Goal: Transaction & Acquisition: Purchase product/service

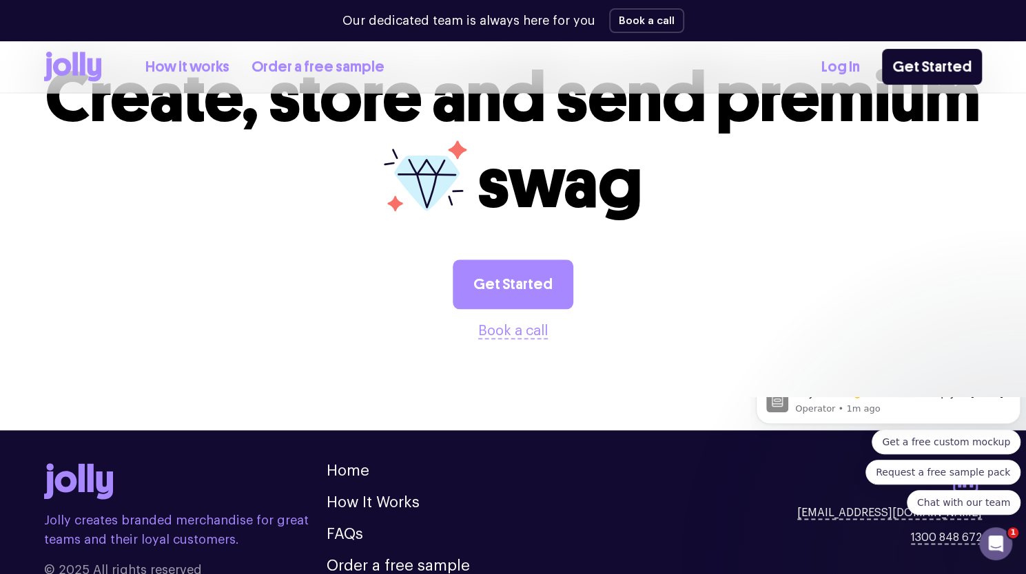
scroll to position [3774, 0]
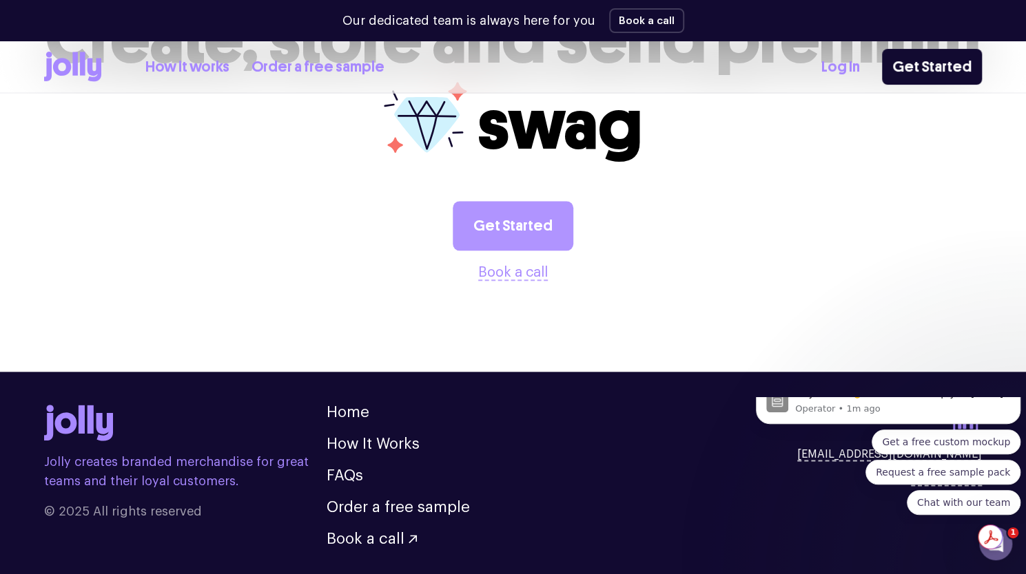
click at [532, 201] on link "Get Started" at bounding box center [513, 226] width 121 height 50
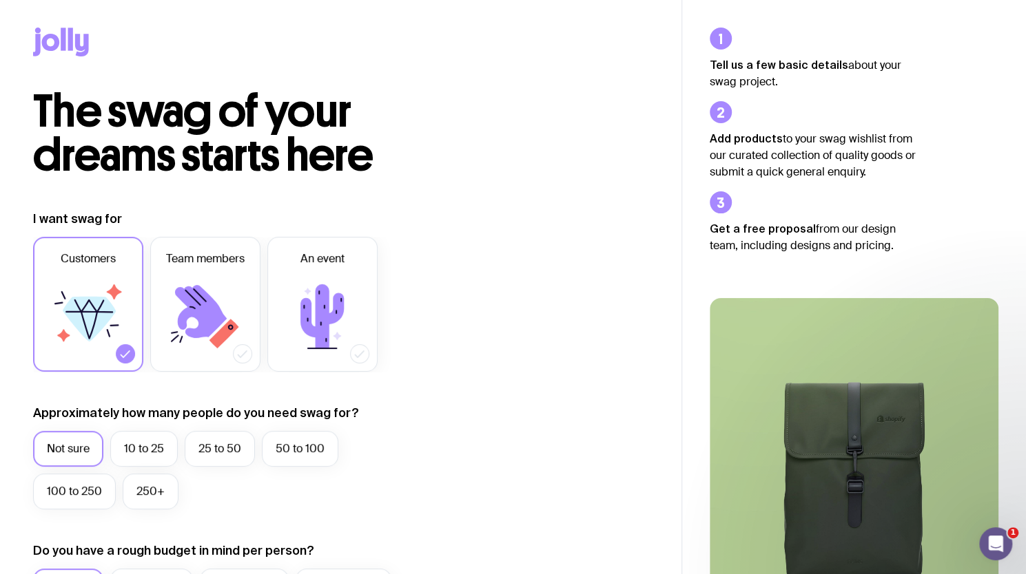
click at [140, 312] on label "Customers" at bounding box center [88, 304] width 110 height 135
click at [0, 0] on input "Customers" at bounding box center [0, 0] width 0 height 0
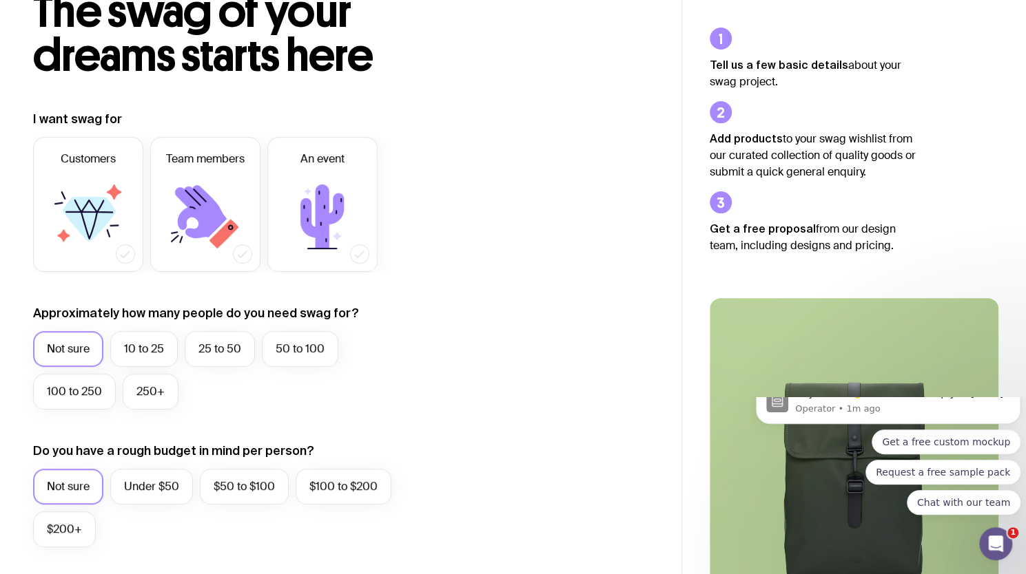
scroll to position [98, 0]
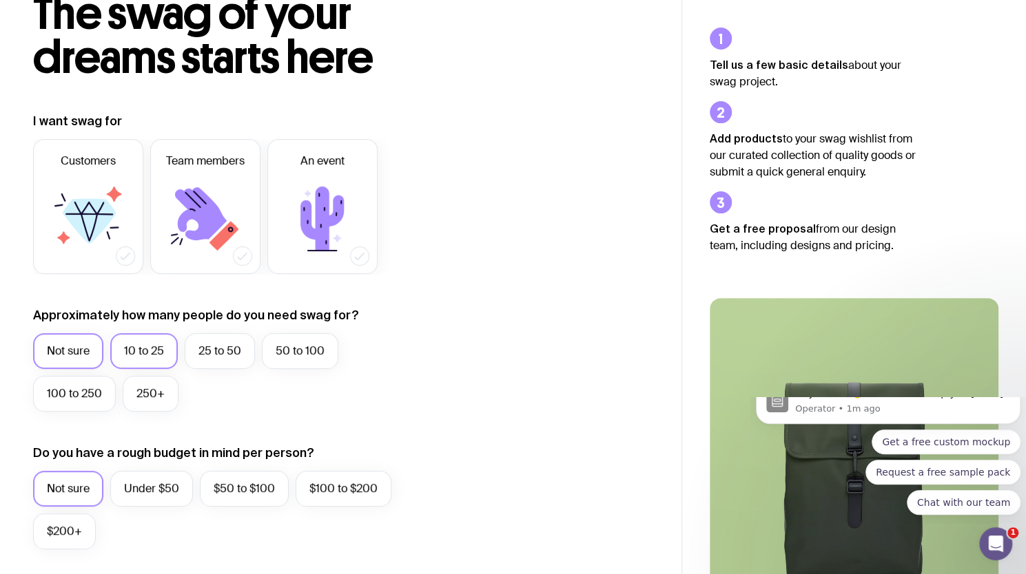
click at [132, 353] on label "10 to 25" at bounding box center [143, 351] width 67 height 36
click at [0, 0] on input "10 to 25" at bounding box center [0, 0] width 0 height 0
click at [81, 214] on icon at bounding box center [89, 228] width 17 height 28
click at [0, 0] on input "Customers" at bounding box center [0, 0] width 0 height 0
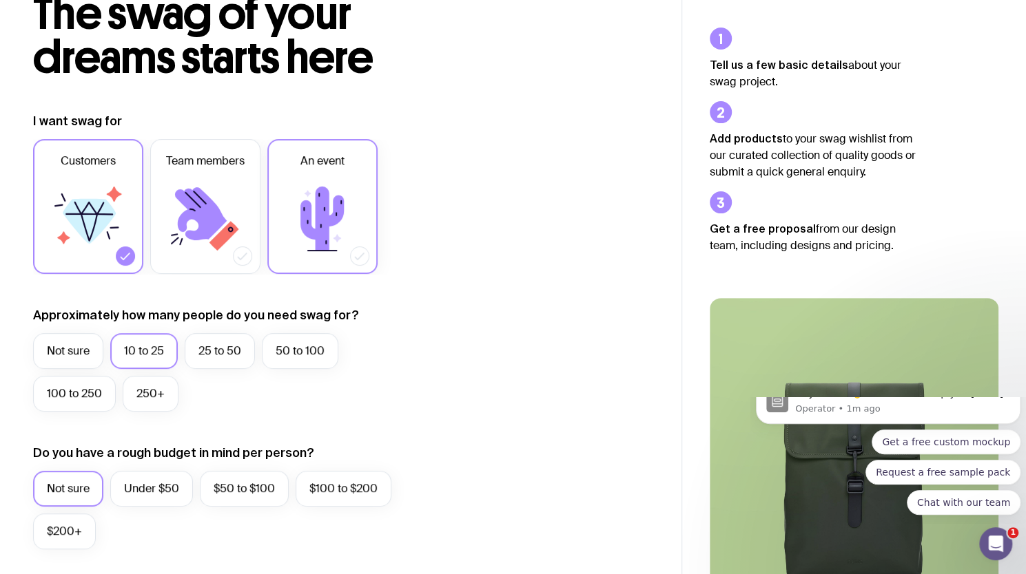
click at [339, 227] on icon at bounding box center [322, 219] width 83 height 83
click at [0, 0] on input "An event" at bounding box center [0, 0] width 0 height 0
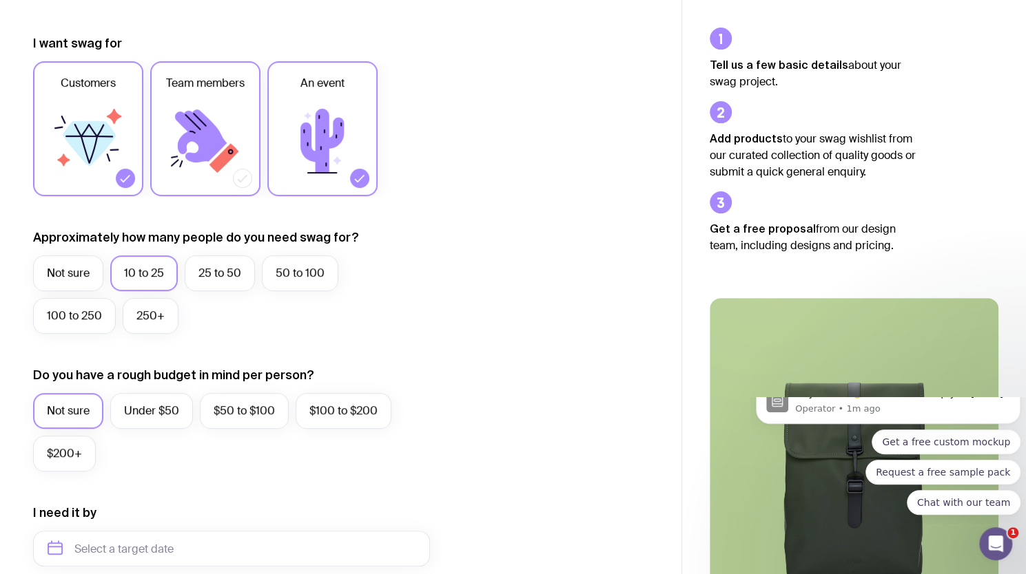
scroll to position [176, 0]
click at [157, 408] on label "Under $50" at bounding box center [151, 411] width 83 height 36
click at [0, 0] on input "Under $50" at bounding box center [0, 0] width 0 height 0
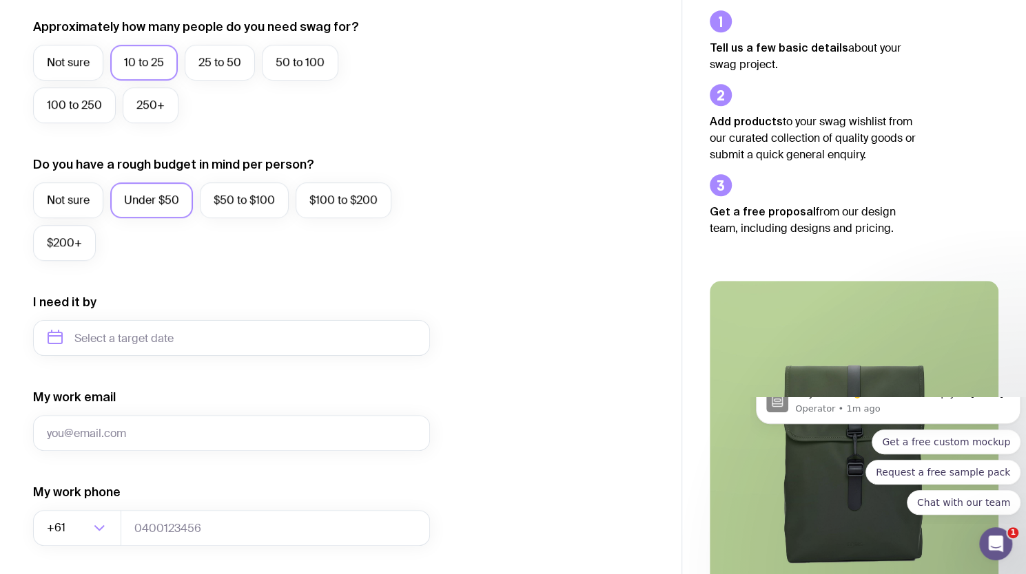
scroll to position [387, 0]
click at [143, 342] on input "text" at bounding box center [231, 338] width 397 height 36
click at [69, 506] on button "Oct" at bounding box center [65, 507] width 50 height 28
type input "[DATE]"
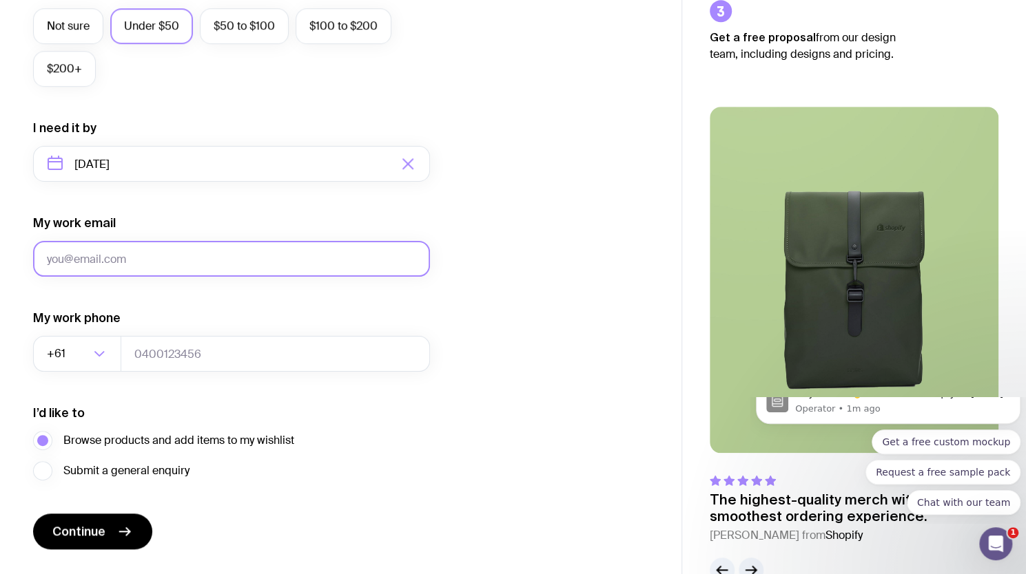
scroll to position [596, 0]
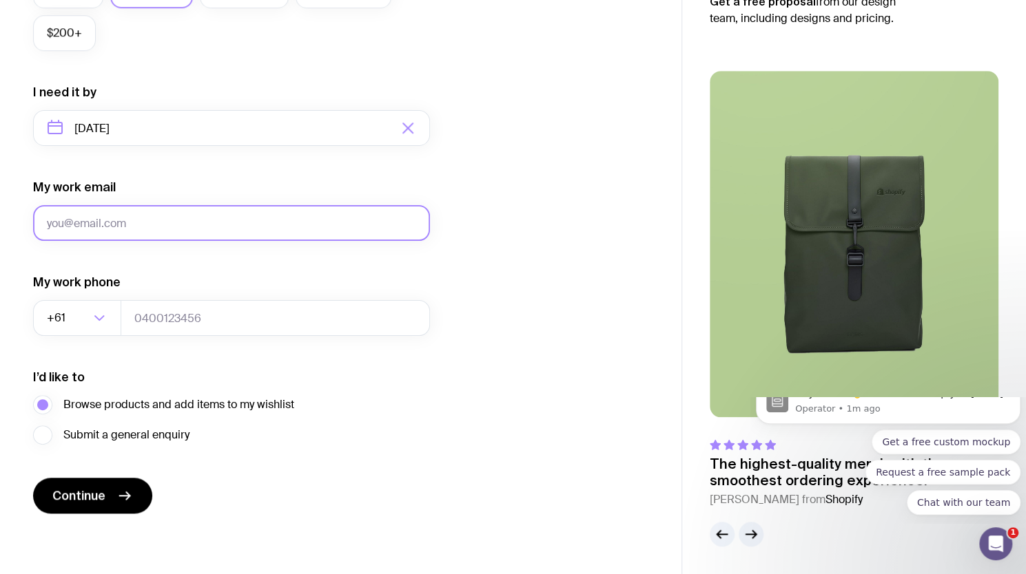
click at [116, 226] on input "My work email" at bounding box center [231, 223] width 397 height 36
type input "lauren@crossfitcolossus.com.au"
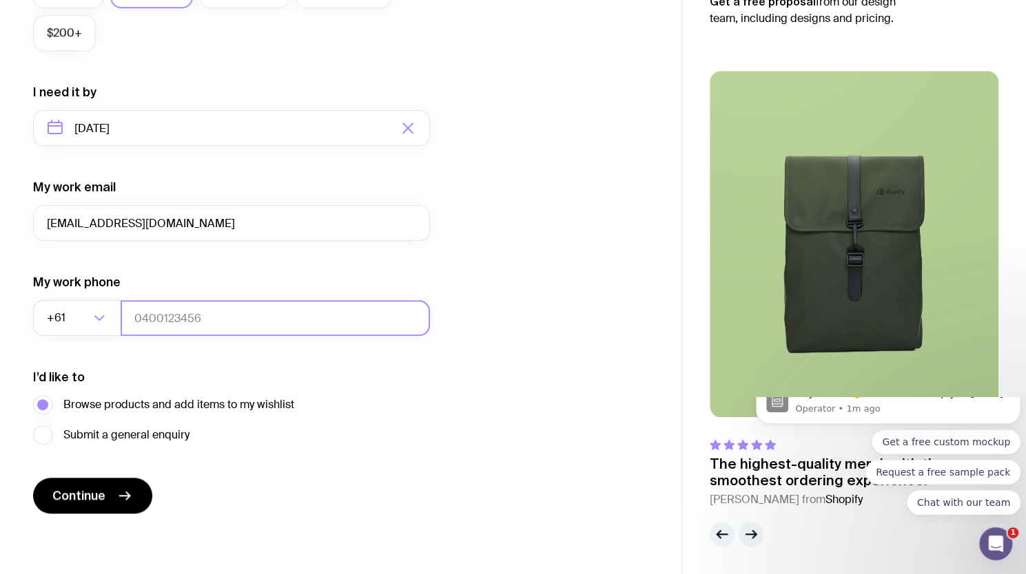
click at [168, 322] on input "tel" at bounding box center [275, 318] width 309 height 36
type input "0428666604"
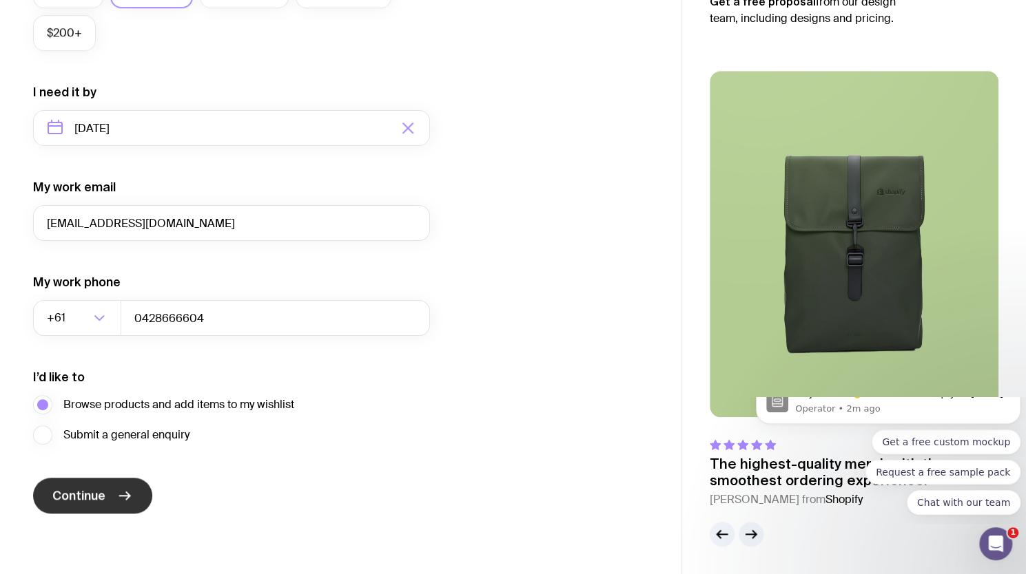
click at [135, 498] on button "Continue" at bounding box center [92, 496] width 119 height 36
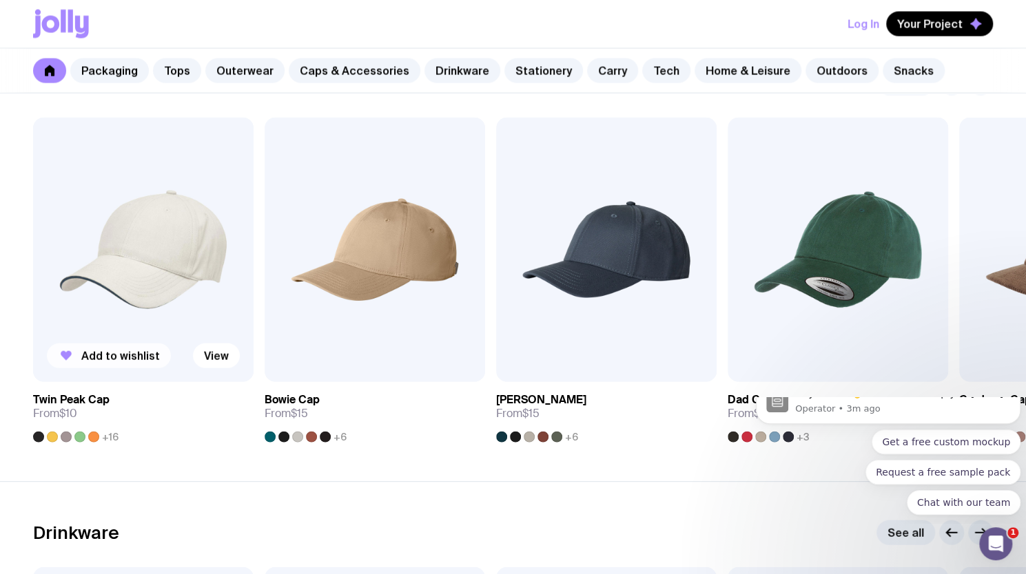
scroll to position [1616, 0]
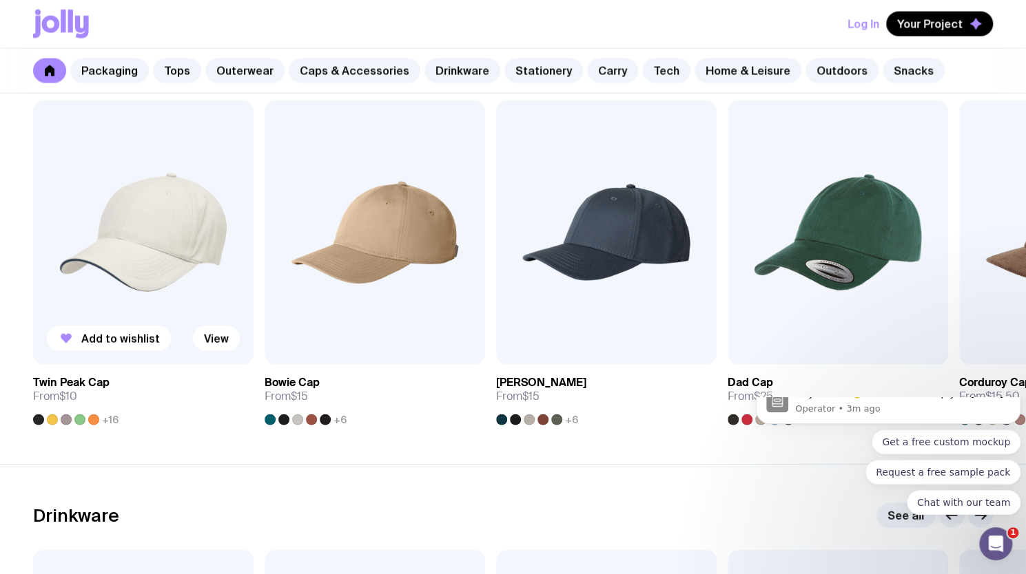
click at [55, 419] on div at bounding box center [52, 420] width 11 height 11
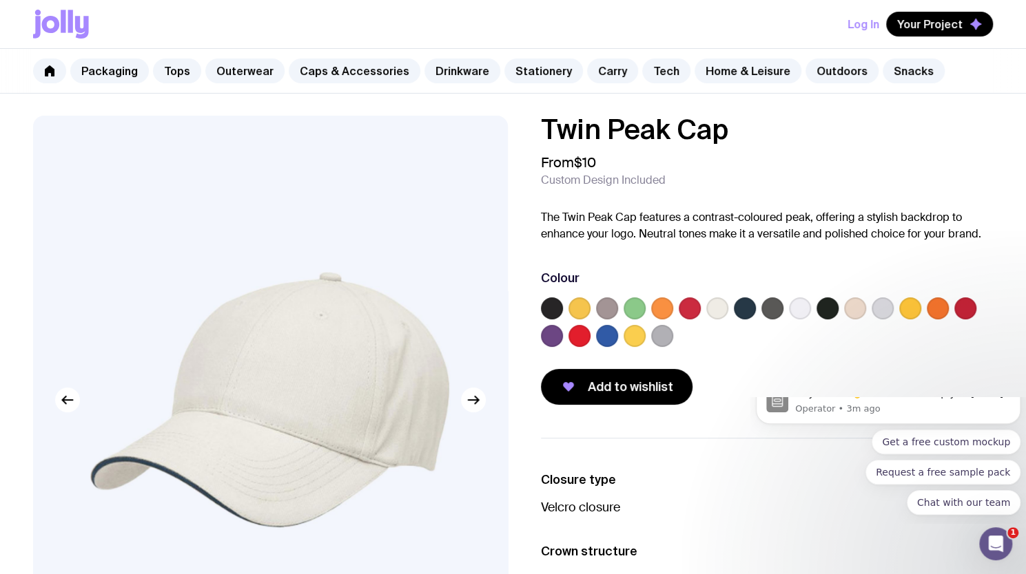
click at [584, 313] on label at bounding box center [579, 309] width 22 height 22
click at [0, 0] on input "radio" at bounding box center [0, 0] width 0 height 0
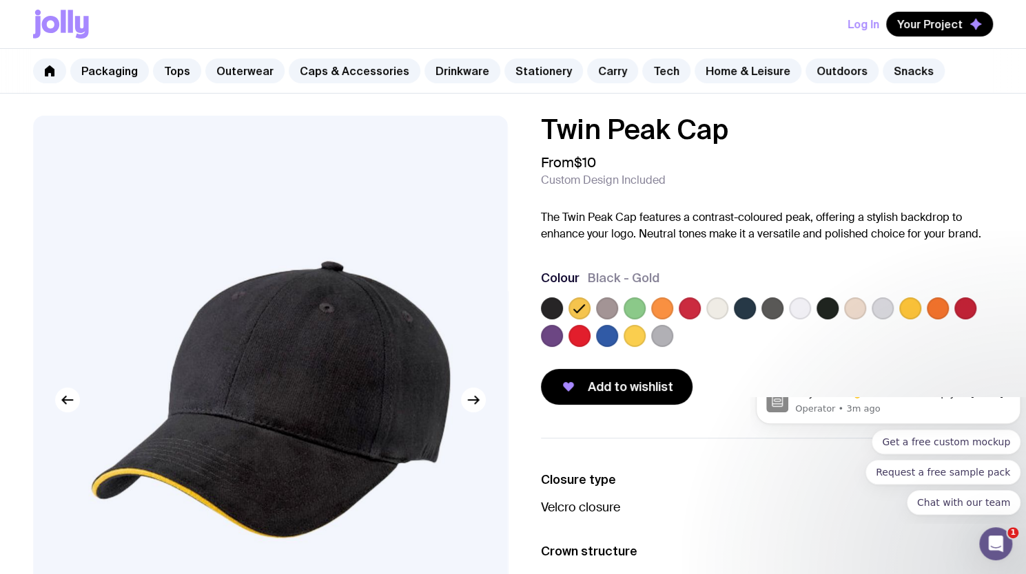
click at [612, 309] on label at bounding box center [607, 309] width 22 height 22
click at [0, 0] on input "radio" at bounding box center [0, 0] width 0 height 0
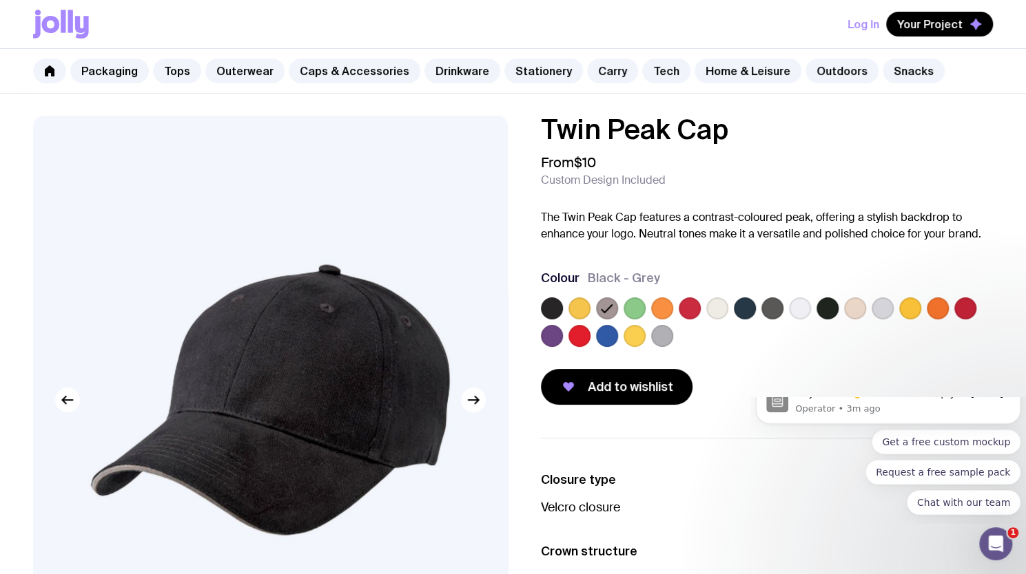
click at [636, 309] on label at bounding box center [634, 309] width 22 height 22
click at [0, 0] on input "radio" at bounding box center [0, 0] width 0 height 0
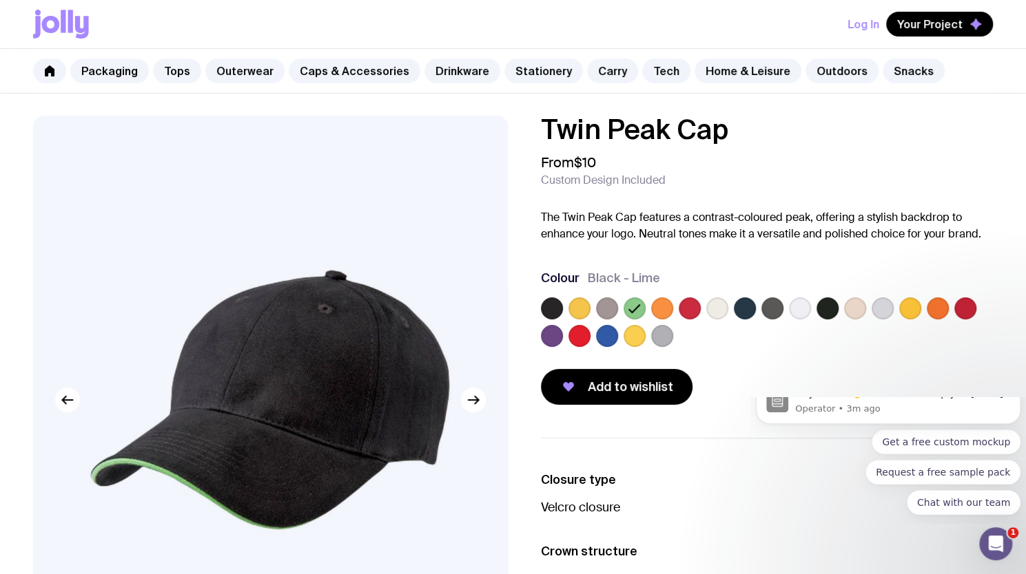
click at [661, 307] on label at bounding box center [662, 309] width 22 height 22
click at [0, 0] on input "radio" at bounding box center [0, 0] width 0 height 0
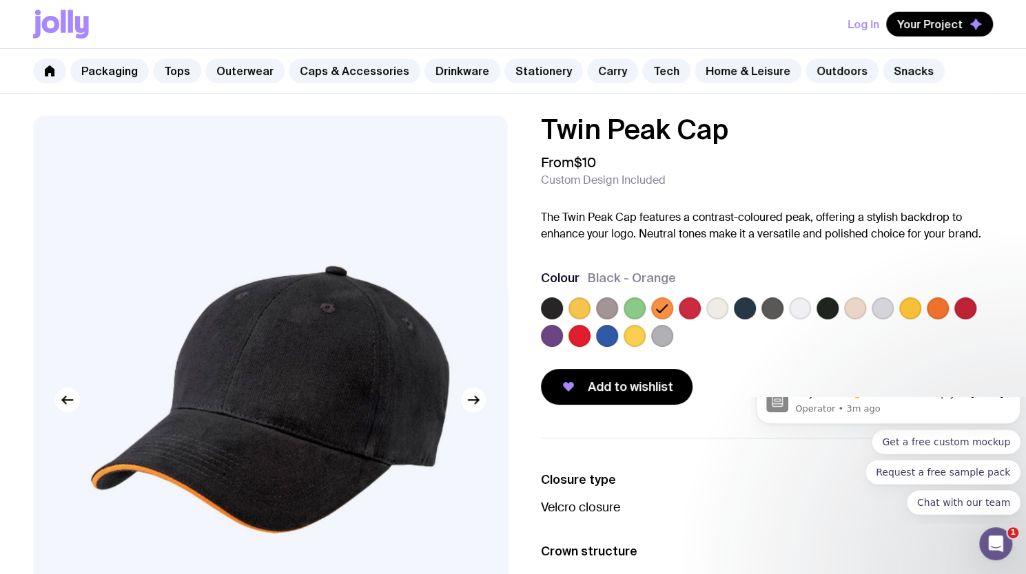
click at [610, 339] on label at bounding box center [607, 336] width 22 height 22
click at [0, 0] on input "radio" at bounding box center [0, 0] width 0 height 0
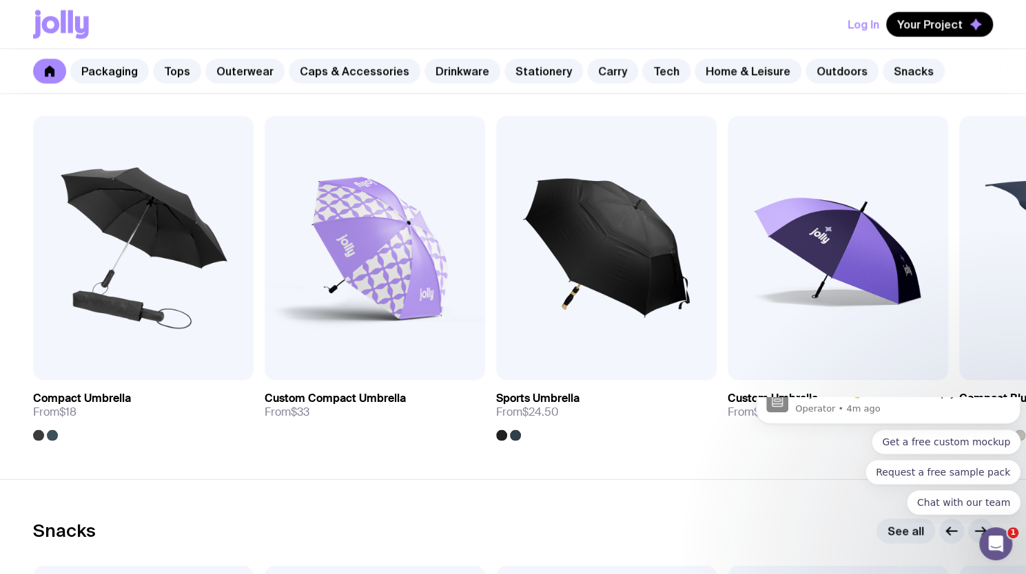
scroll to position [4301, 0]
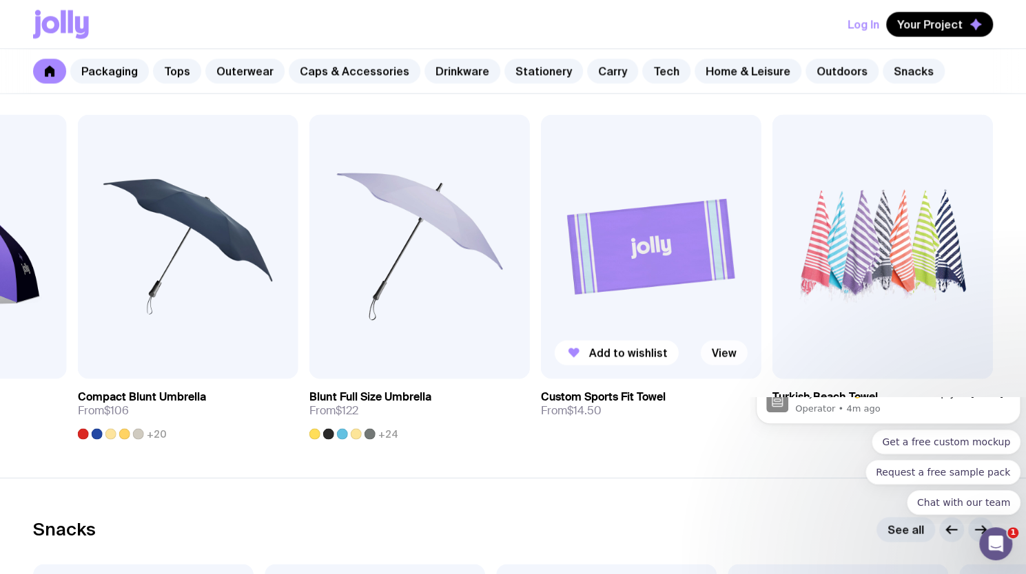
click at [728, 350] on link "View" at bounding box center [723, 352] width 47 height 25
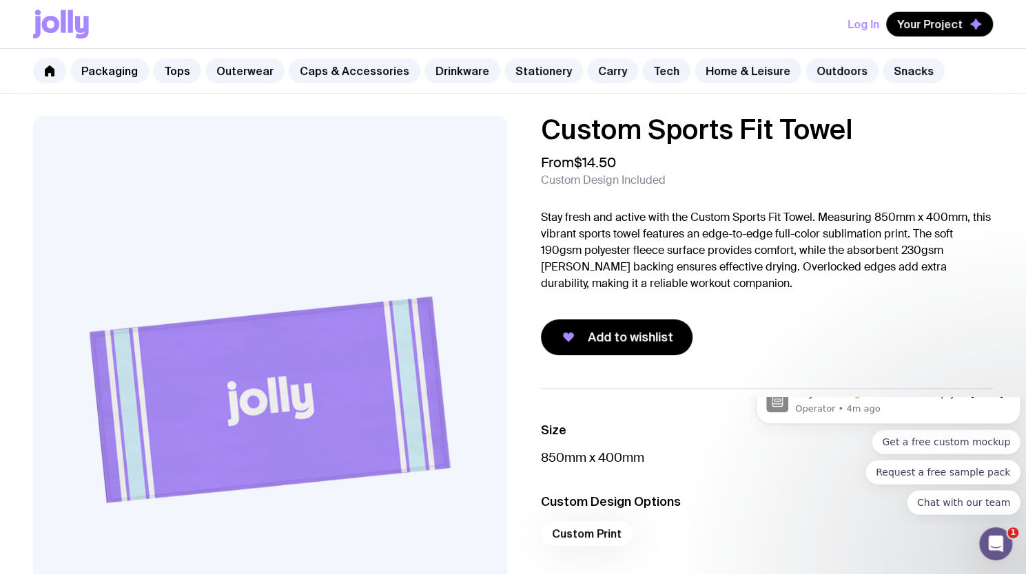
scroll to position [20, 0]
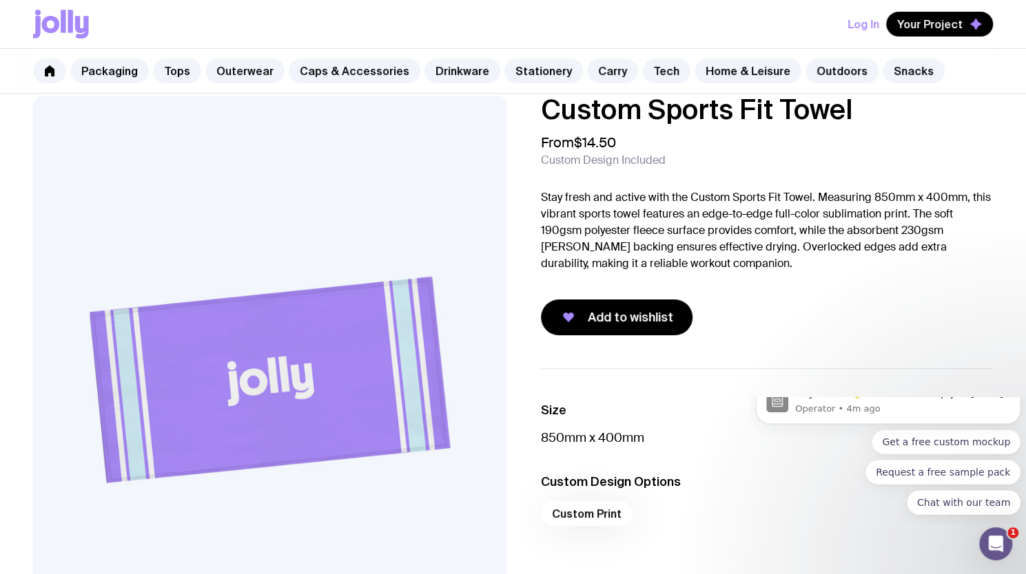
click at [654, 221] on p "Stay fresh and active with the Custom Sports Fit Towel. Measuring 850mm x 400mm…" at bounding box center [767, 230] width 453 height 83
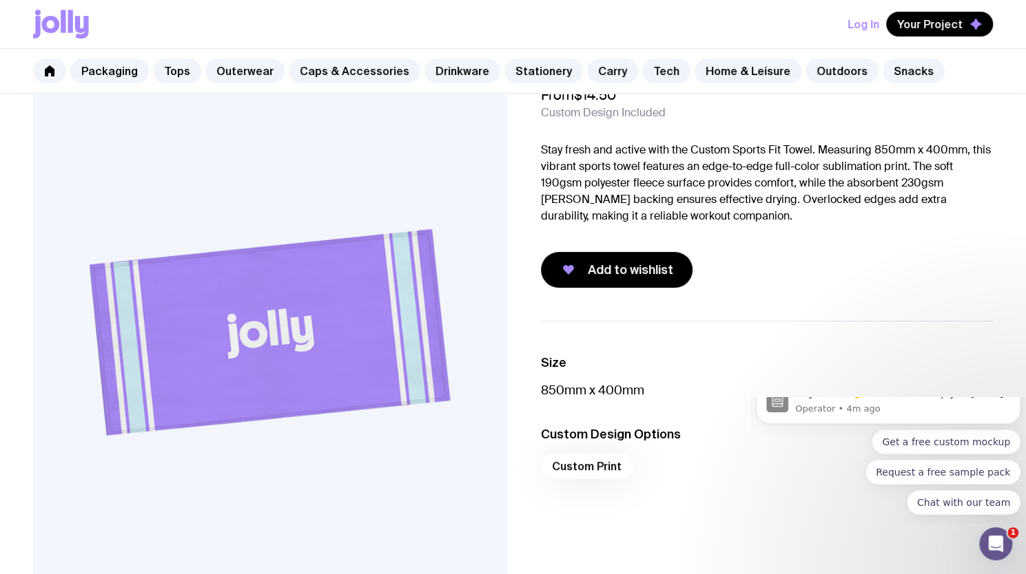
scroll to position [68, 0]
click at [576, 269] on icon "button" at bounding box center [568, 269] width 17 height 17
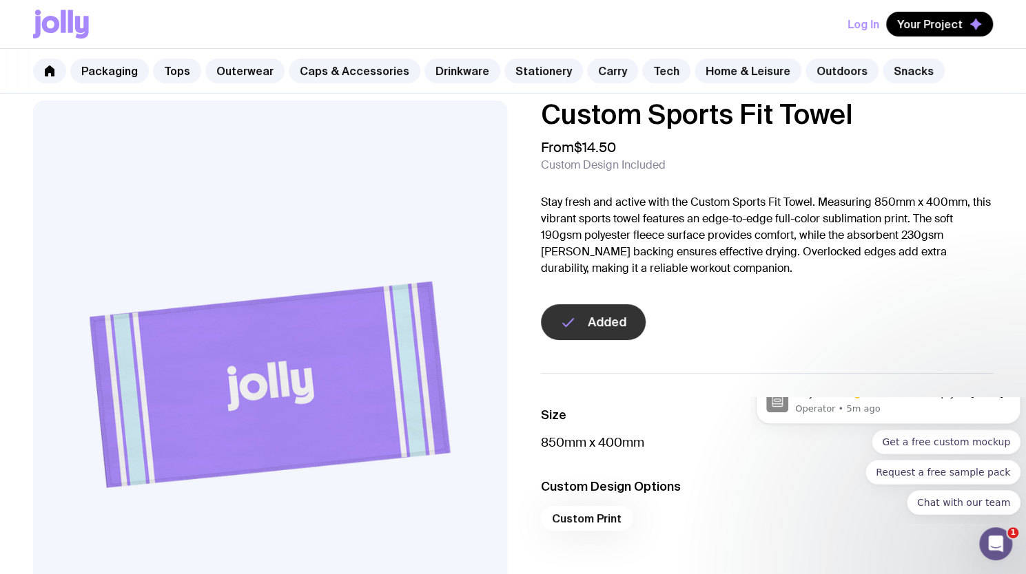
scroll to position [0, 0]
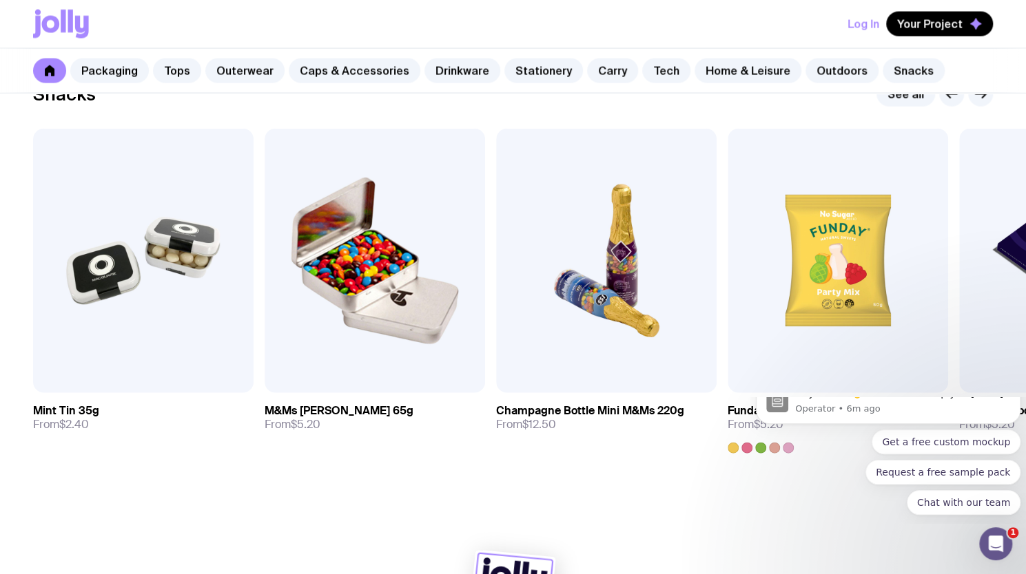
scroll to position [4750, 0]
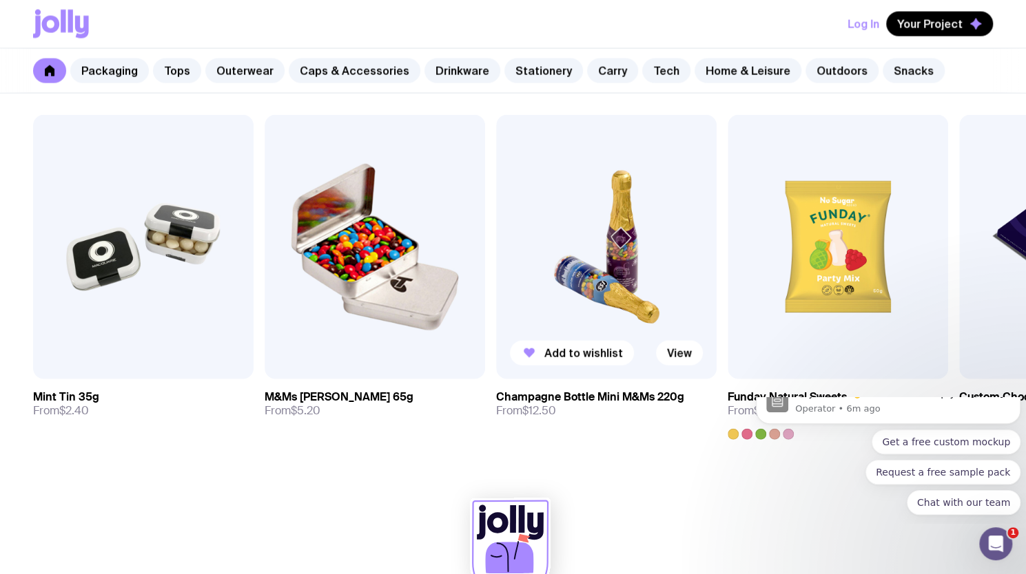
click at [699, 288] on img at bounding box center [606, 247] width 220 height 264
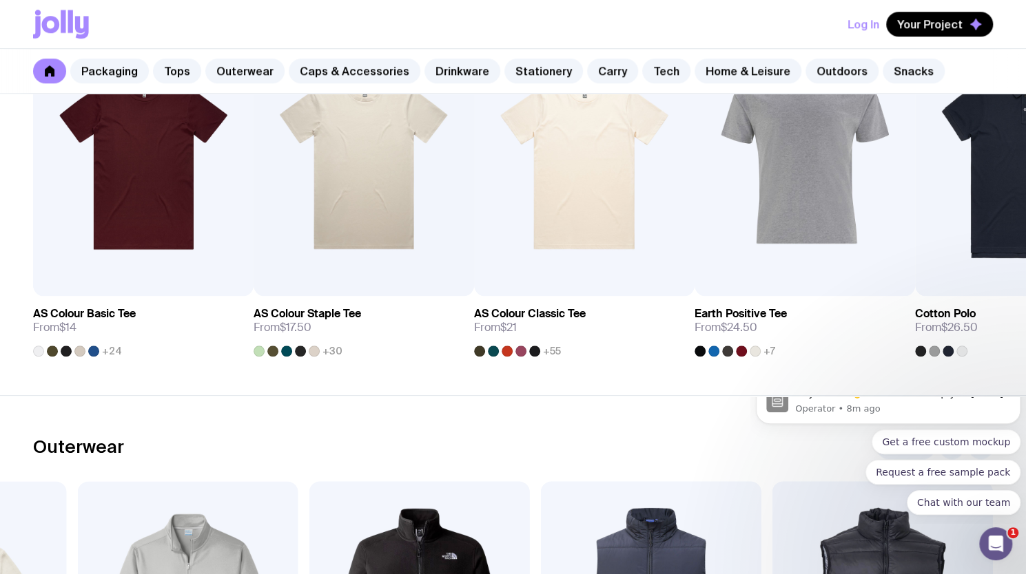
scroll to position [645, 0]
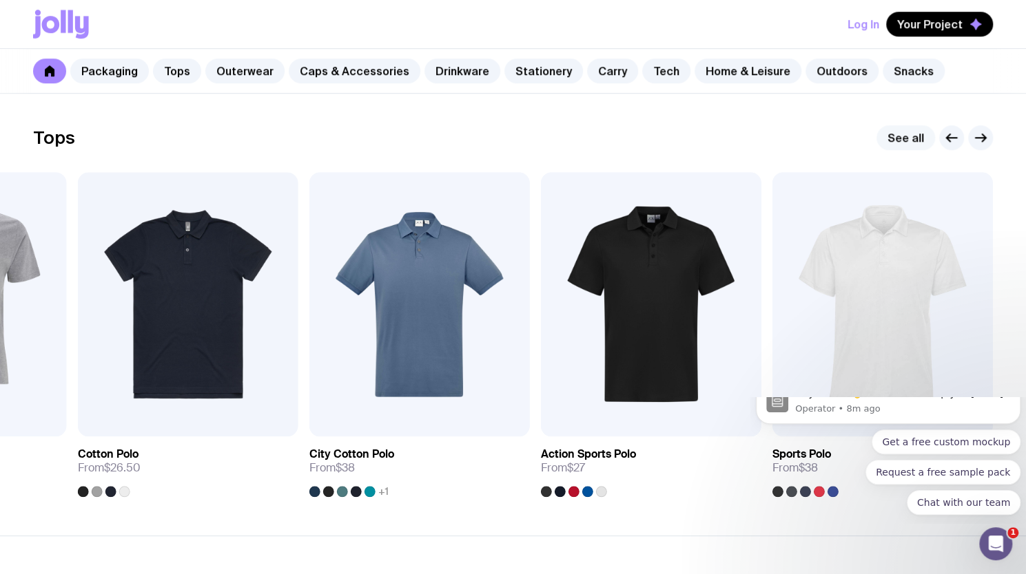
click at [902, 143] on link "See all" at bounding box center [905, 137] width 59 height 25
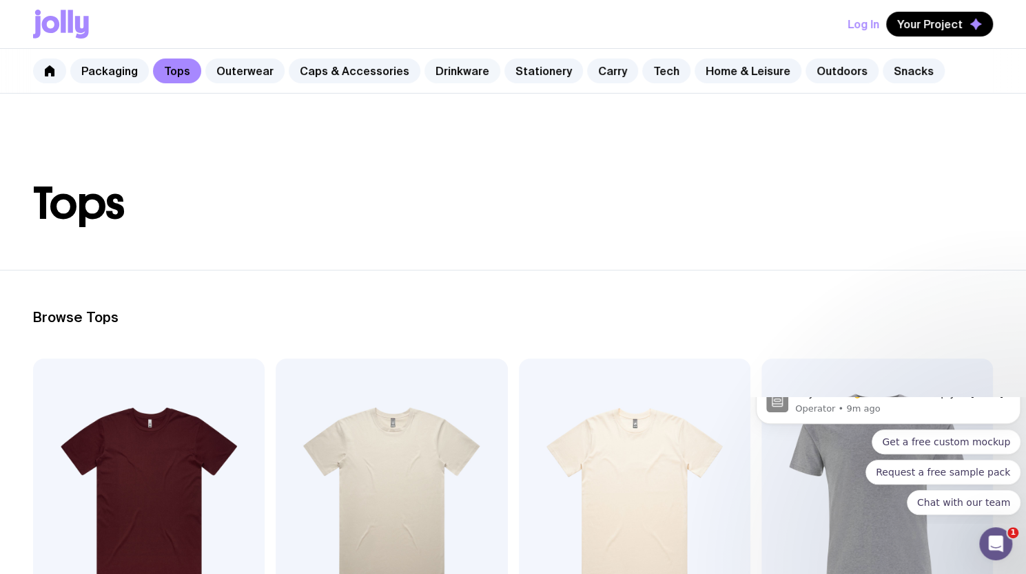
click at [430, 75] on link "Drinkware" at bounding box center [462, 71] width 76 height 25
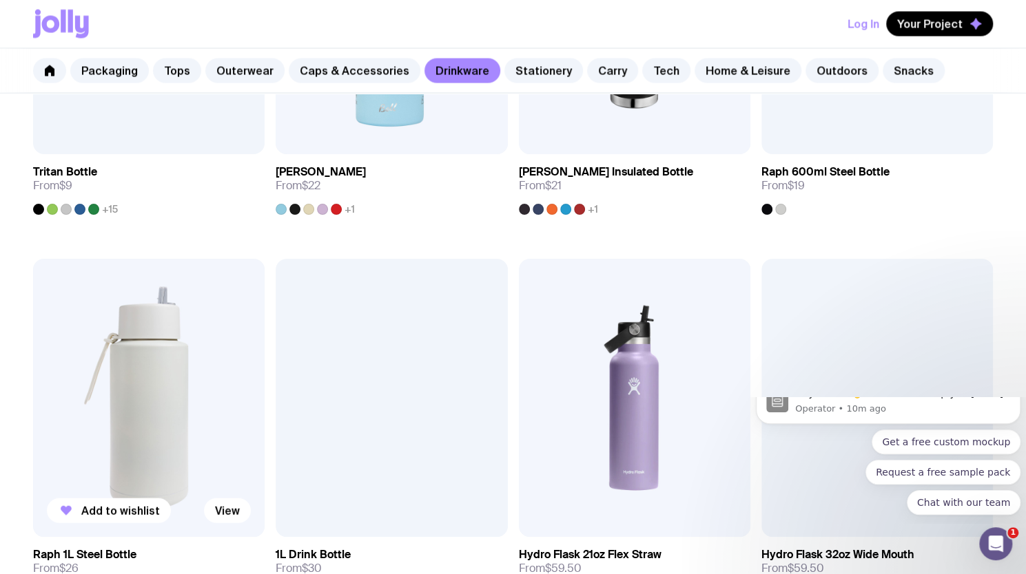
scroll to position [1631, 0]
